Goal: Communication & Community: Ask a question

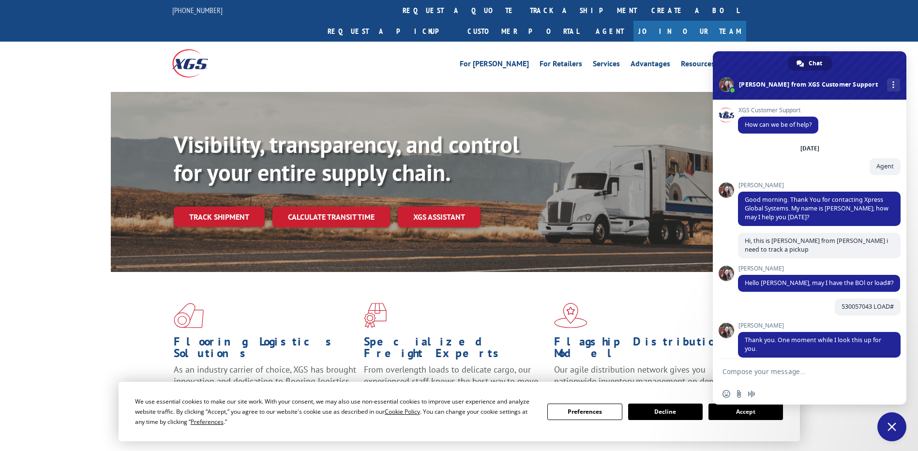
scroll to position [225, 0]
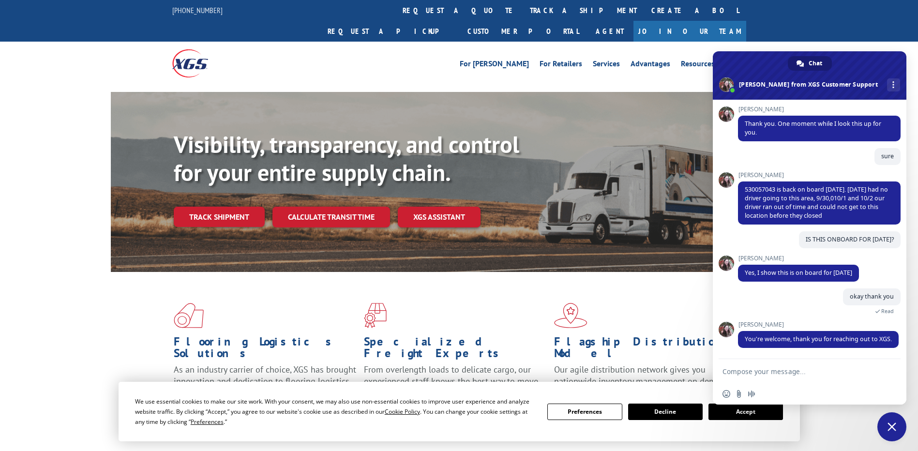
click at [766, 372] on textarea "Compose your message..." at bounding box center [798, 371] width 153 height 9
type textarea "hello"
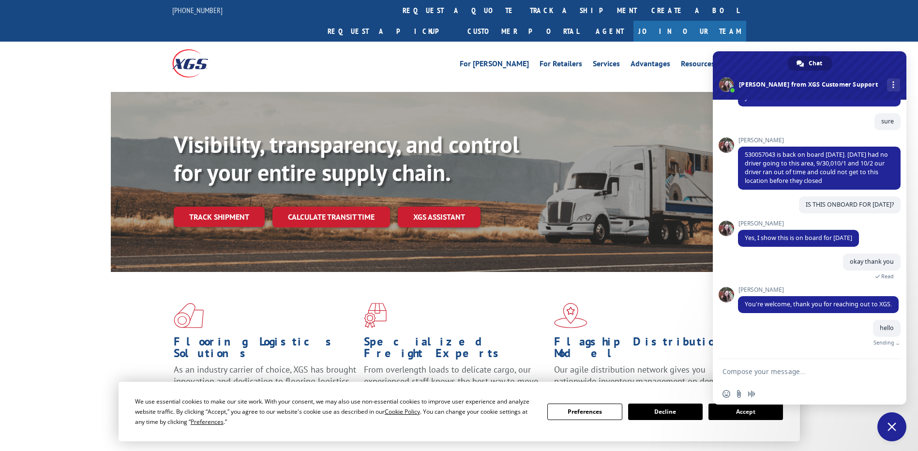
scroll to position [249, 0]
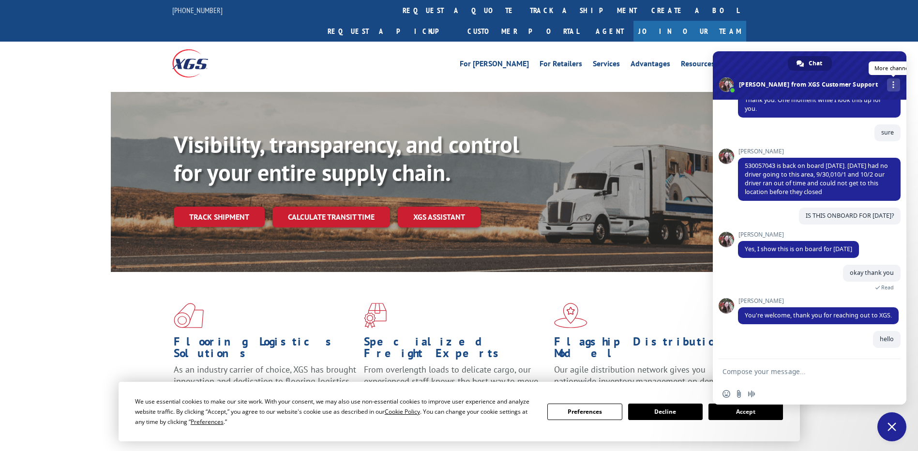
click at [887, 88] on div "More channels" at bounding box center [893, 84] width 13 height 13
click at [896, 422] on span "Close chat" at bounding box center [891, 426] width 29 height 29
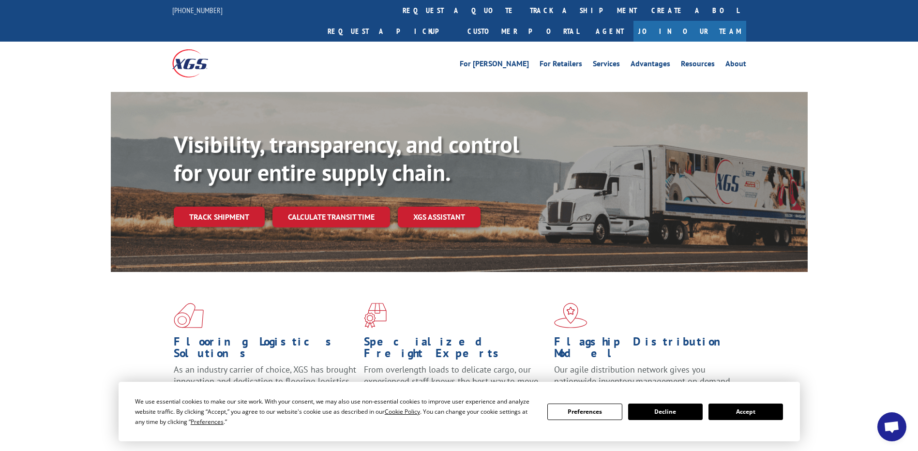
click at [896, 422] on span "Open chat" at bounding box center [891, 428] width 16 height 14
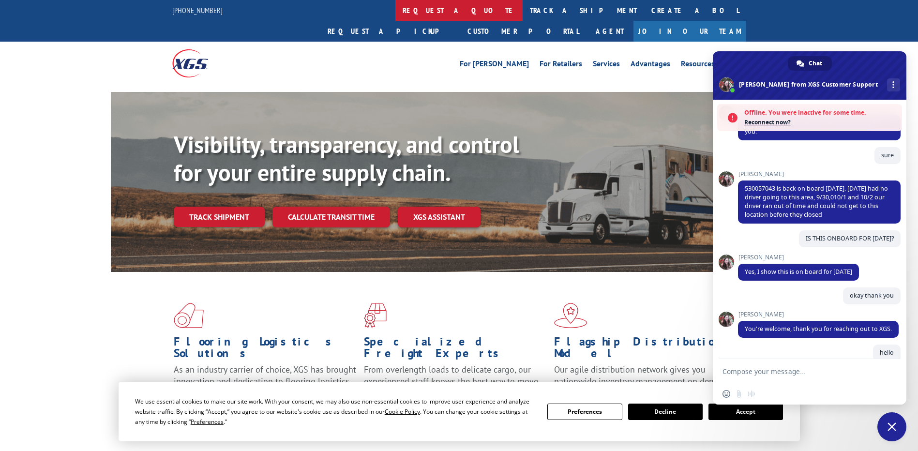
scroll to position [302, 0]
